Goal: Find contact information: Find contact information

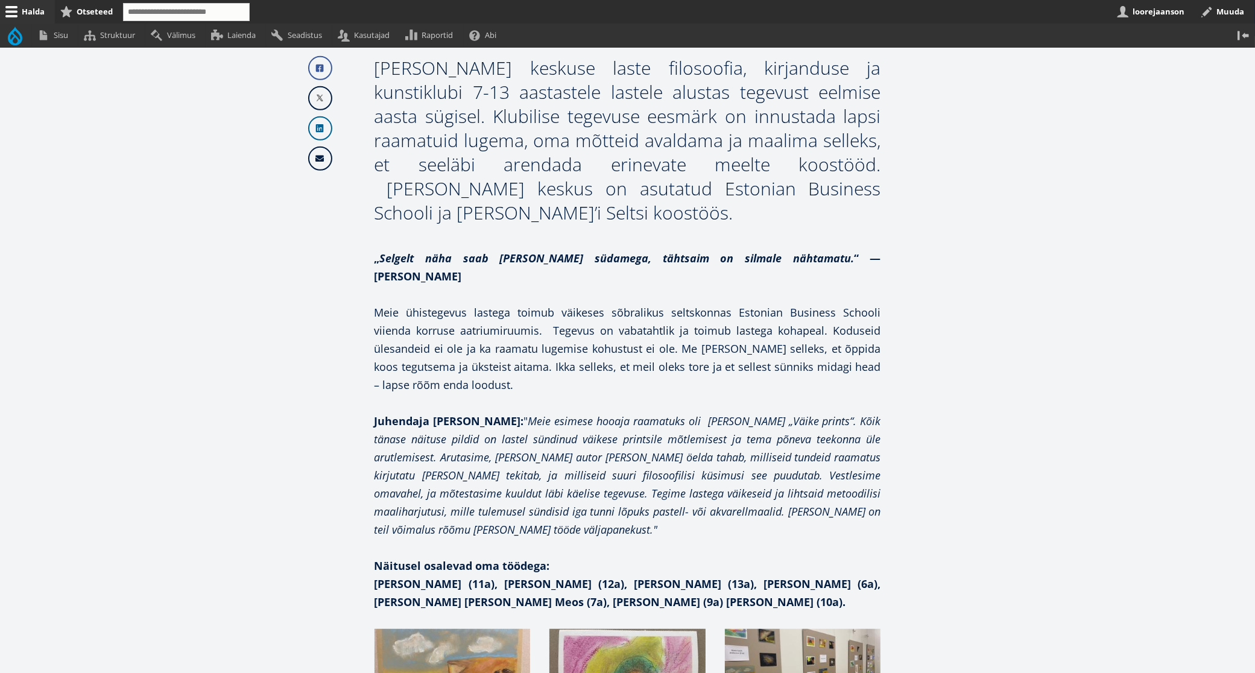
scroll to position [743, 0]
drag, startPoint x: 424, startPoint y: 201, endPoint x: 509, endPoint y: 203, distance: 85.0
click at [509, 203] on div "[PERSON_NAME] keskuse laste filosoofia, kirjanduse ja kunstiklubi 7-13 aastaste…" at bounding box center [627, 139] width 506 height 169
drag, startPoint x: 638, startPoint y: 189, endPoint x: 792, endPoint y: 191, distance: 154.4
click at [814, 186] on div "[PERSON_NAME] keskuse laste filosoofia, kirjanduse ja kunstiklubi 7-13 aastaste…" at bounding box center [627, 139] width 506 height 169
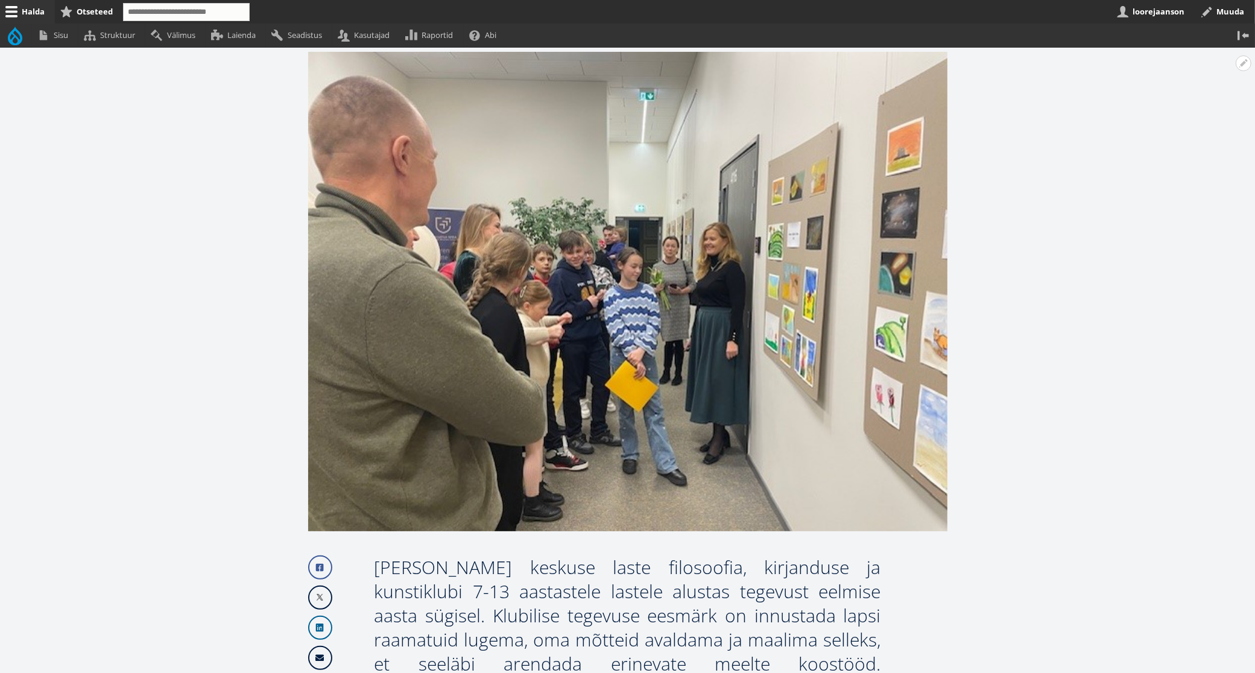
scroll to position [0, 0]
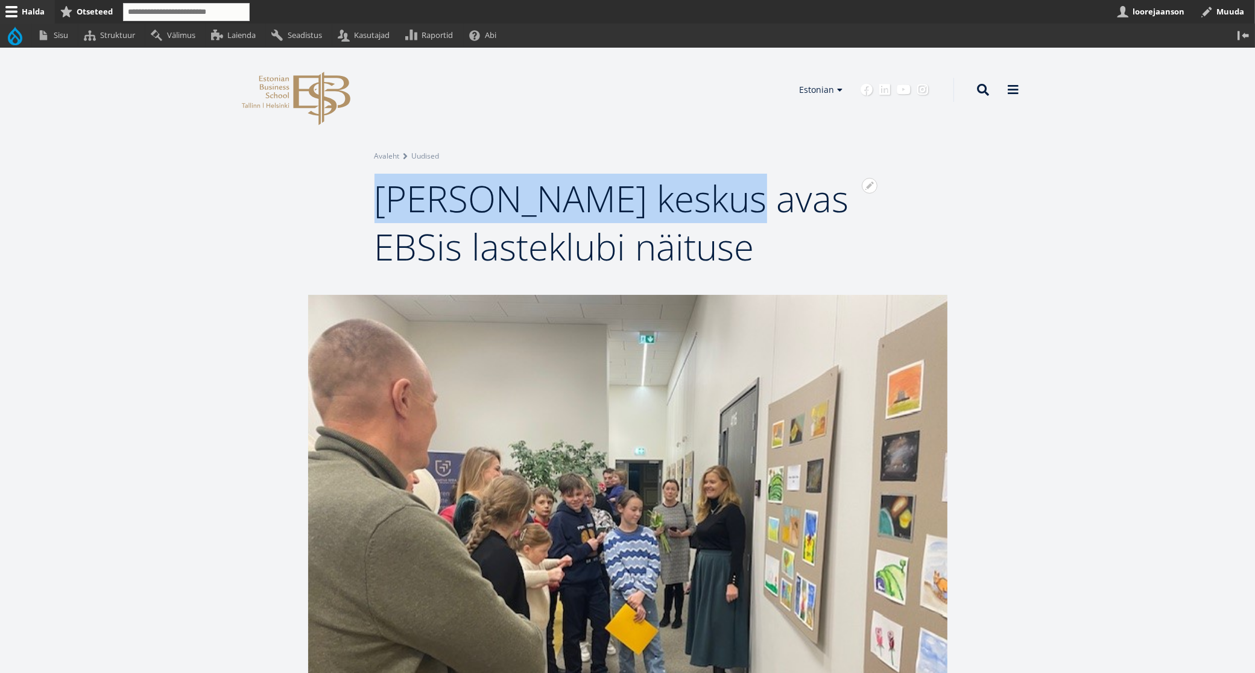
drag, startPoint x: 466, startPoint y: 186, endPoint x: 717, endPoint y: 186, distance: 251.4
click at [717, 186] on span "[PERSON_NAME] keskus avas EBSis lasteklubi näituse" at bounding box center [611, 223] width 474 height 98
copy span "[PERSON_NAME] keskus"
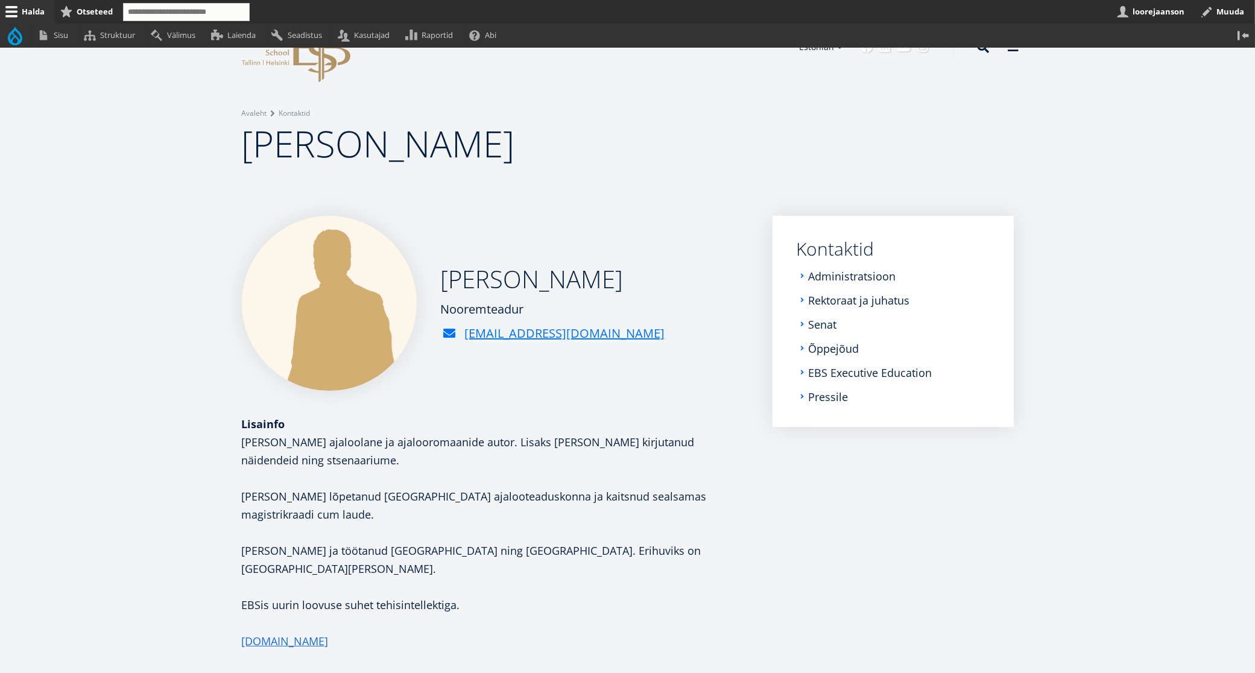
scroll to position [41, 0]
click at [1239, 230] on button "Avatud Tiit Aleksejev seaded" at bounding box center [1243, 229] width 16 height 16
click at [1211, 259] on link "Muuda" at bounding box center [1223, 262] width 55 height 13
